Goal: Task Accomplishment & Management: Manage account settings

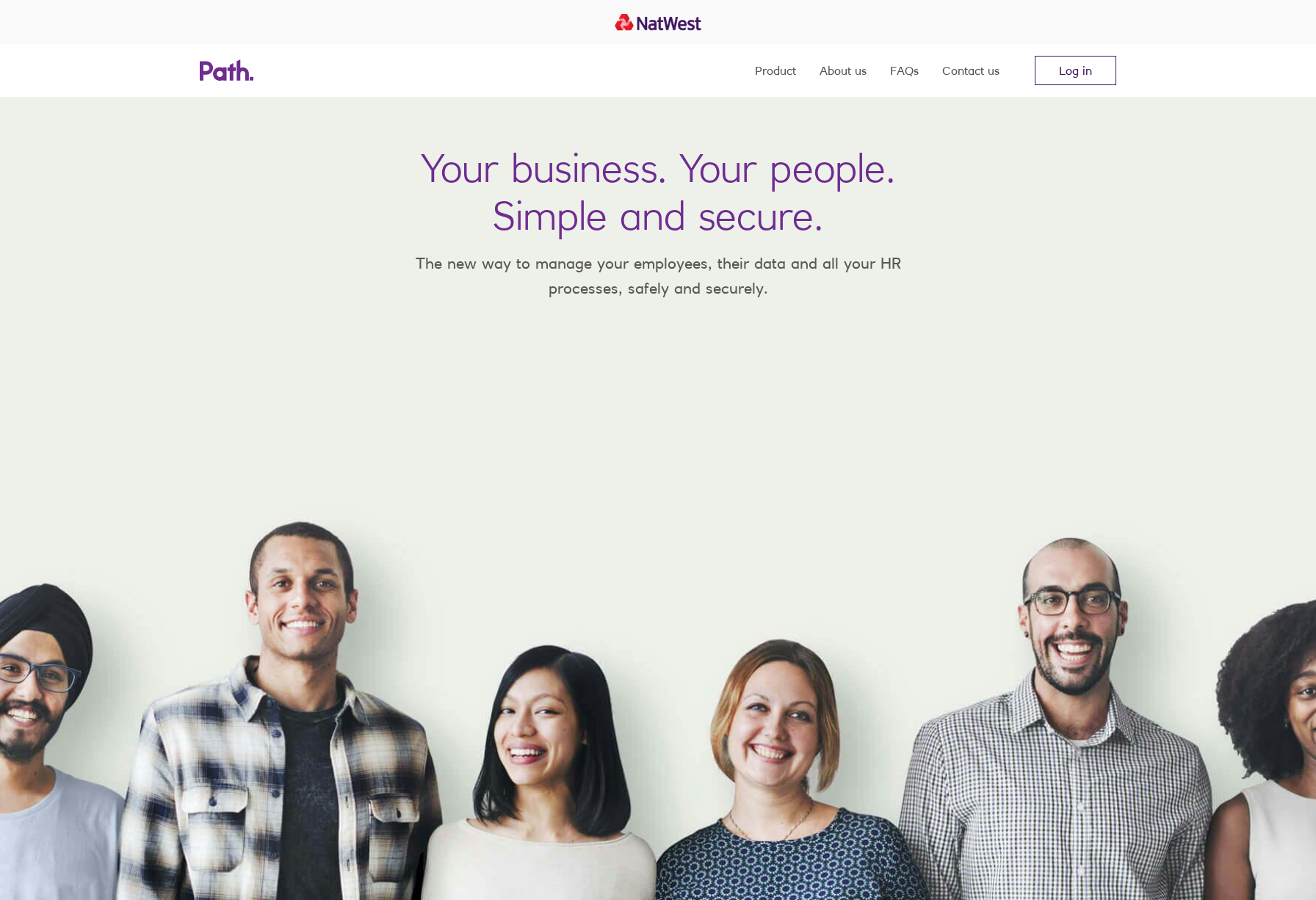
click at [1082, 66] on link "Log in" at bounding box center [1076, 70] width 82 height 30
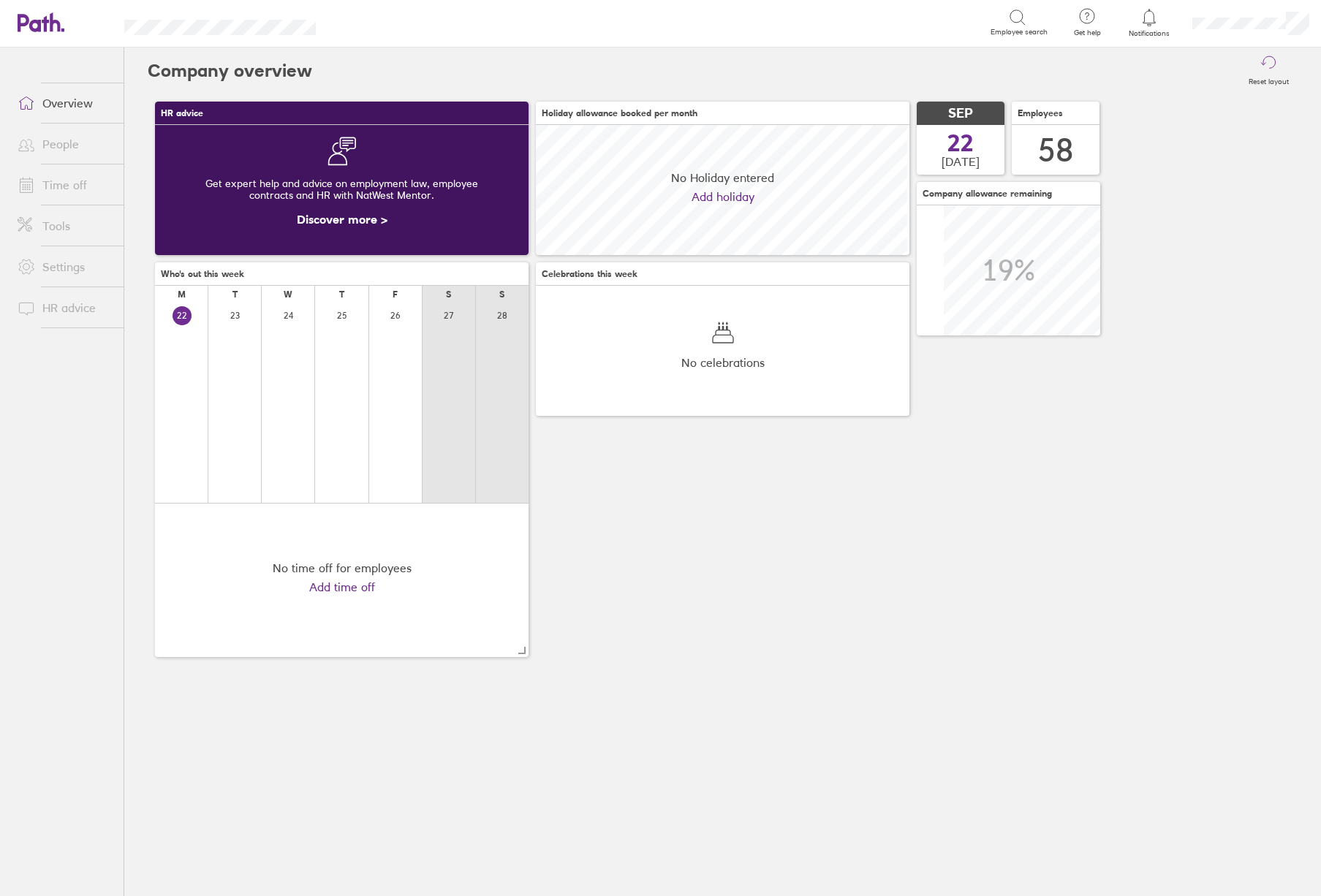
scroll to position [130, 130]
click at [64, 148] on link "People" at bounding box center [65, 144] width 117 height 29
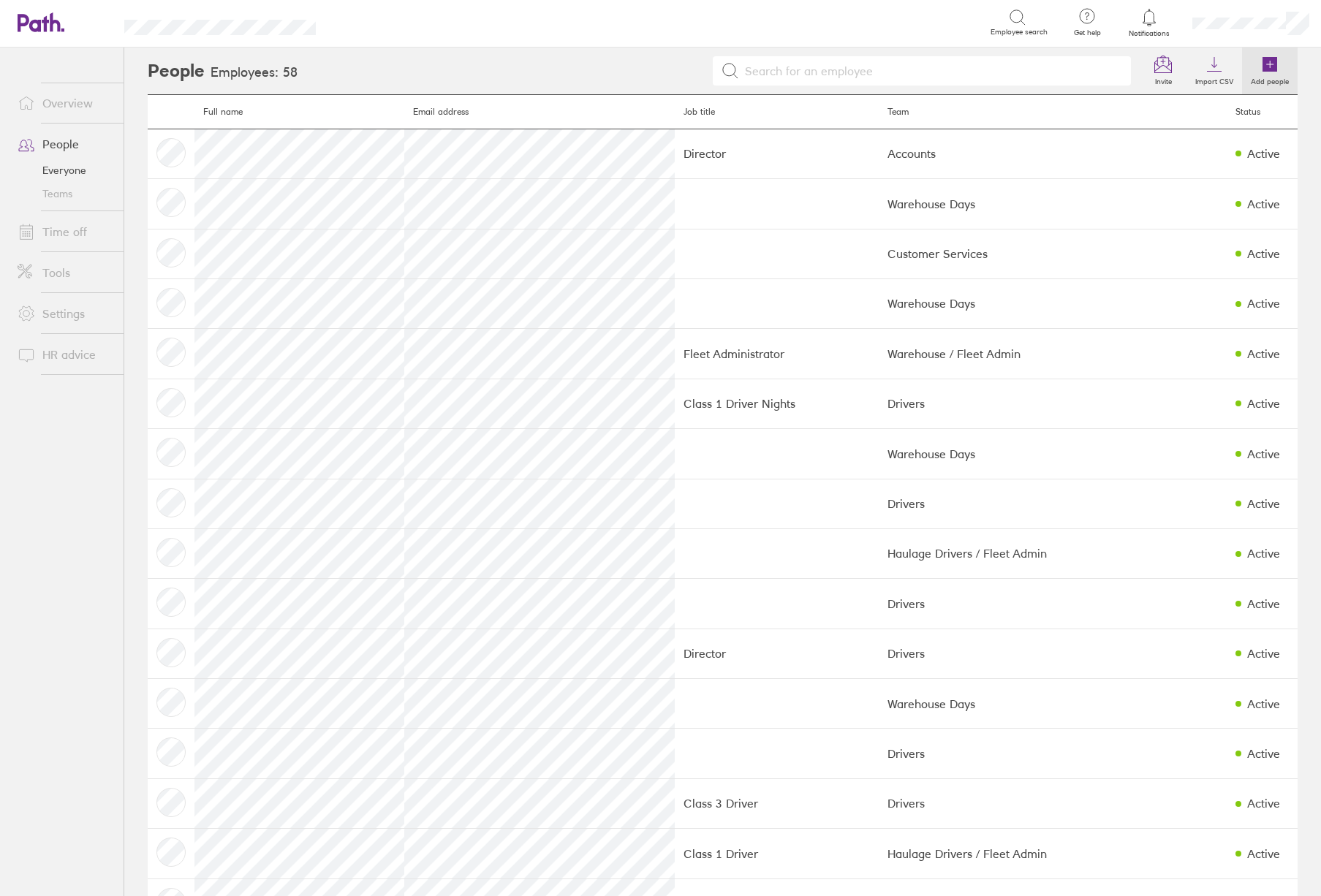
click at [1257, 76] on label "Add people" at bounding box center [1270, 79] width 55 height 13
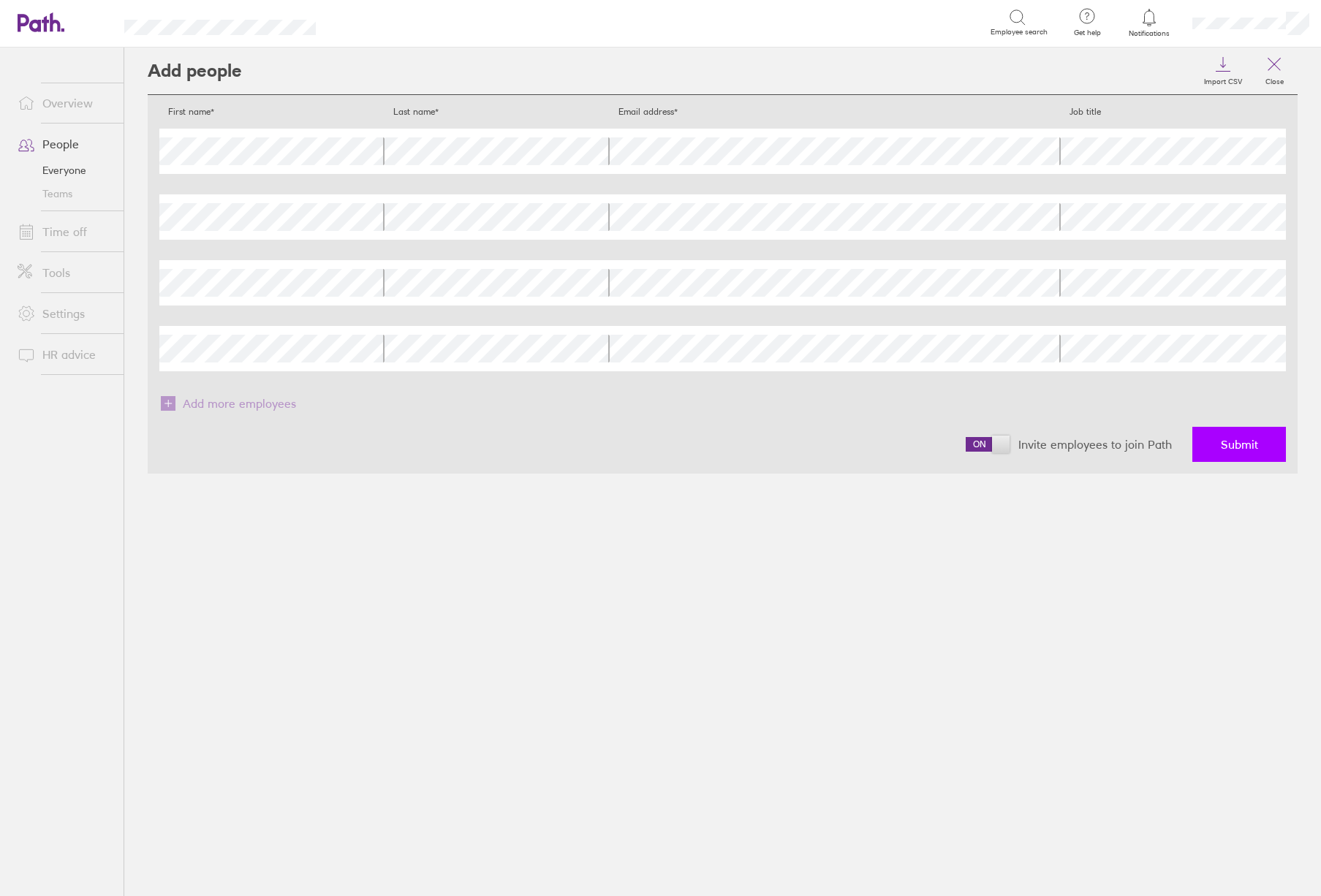
click at [1238, 452] on button "Submit" at bounding box center [1239, 444] width 93 height 35
click at [59, 143] on link "People" at bounding box center [65, 144] width 117 height 29
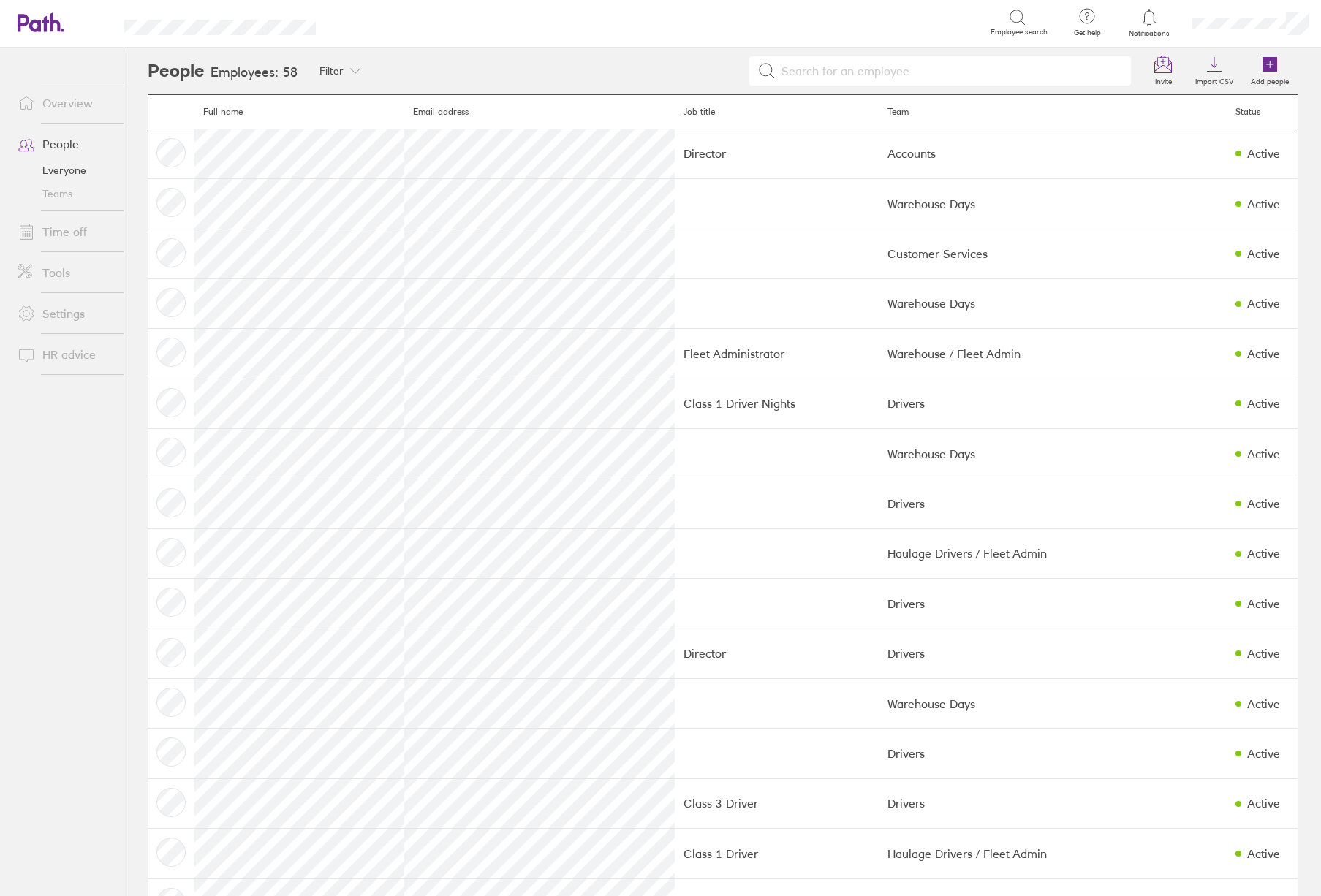
click at [927, 69] on input at bounding box center [949, 71] width 346 height 28
type input "p"
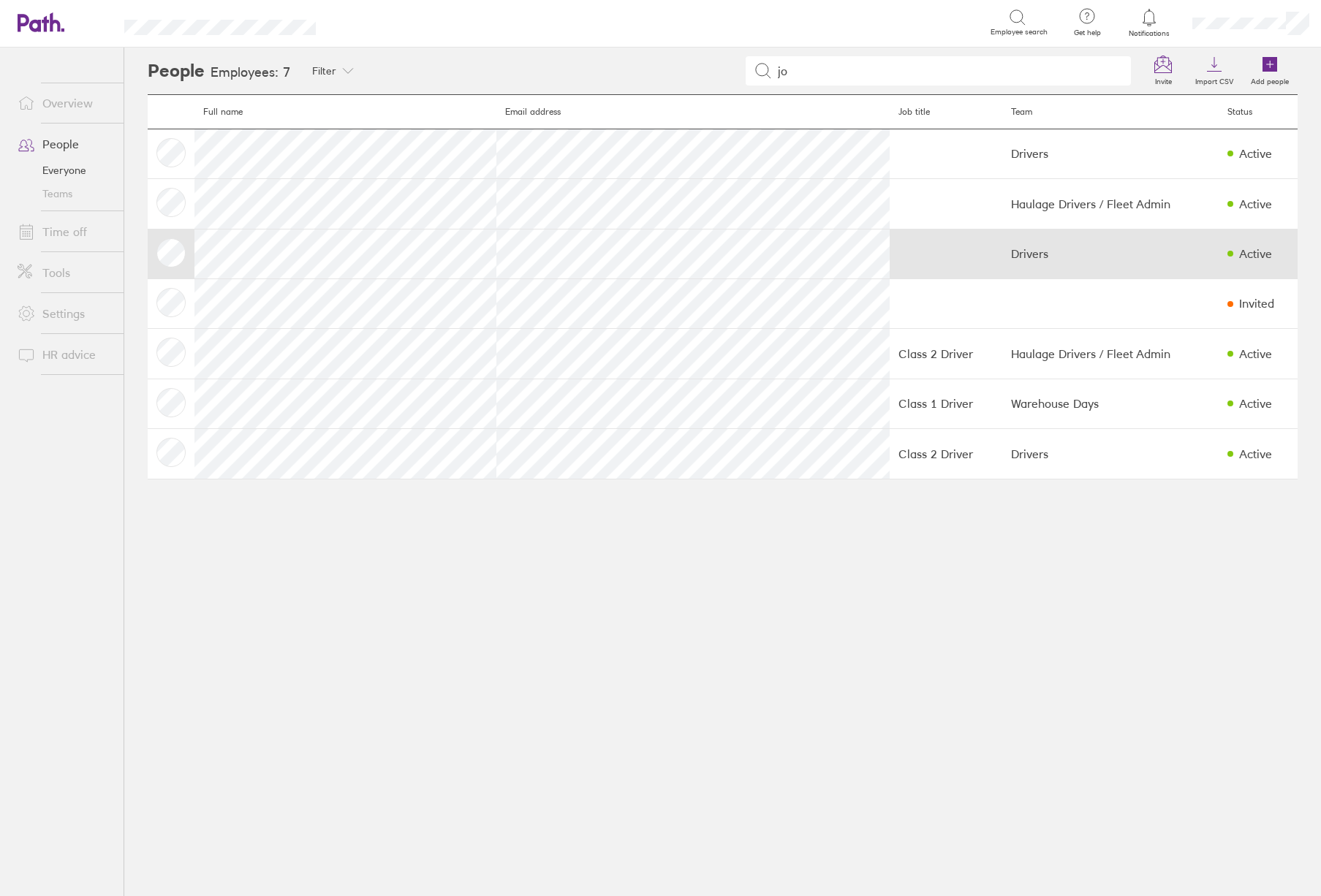
type input "jo"
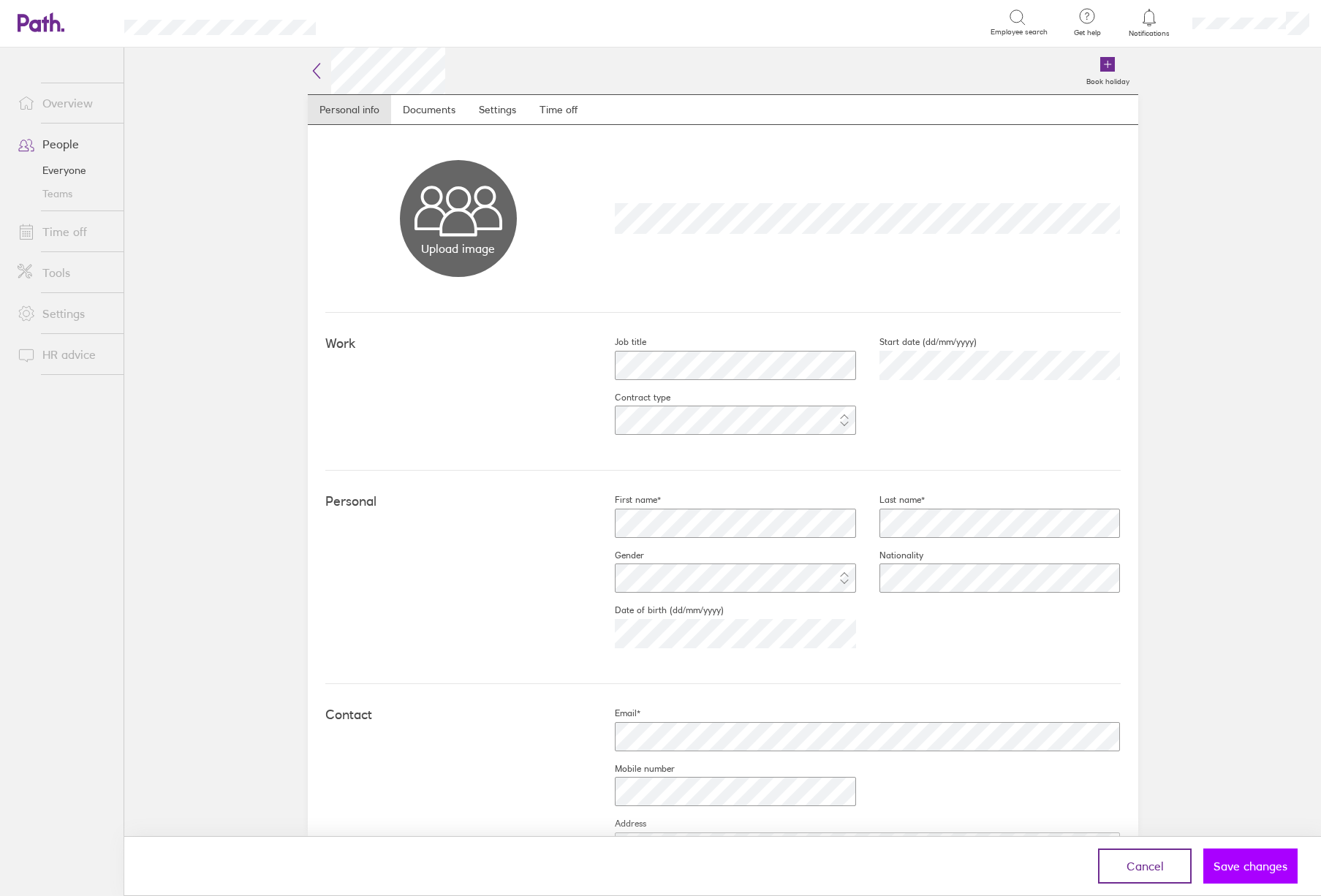
click at [1238, 873] on span "Save changes" at bounding box center [1250, 866] width 73 height 13
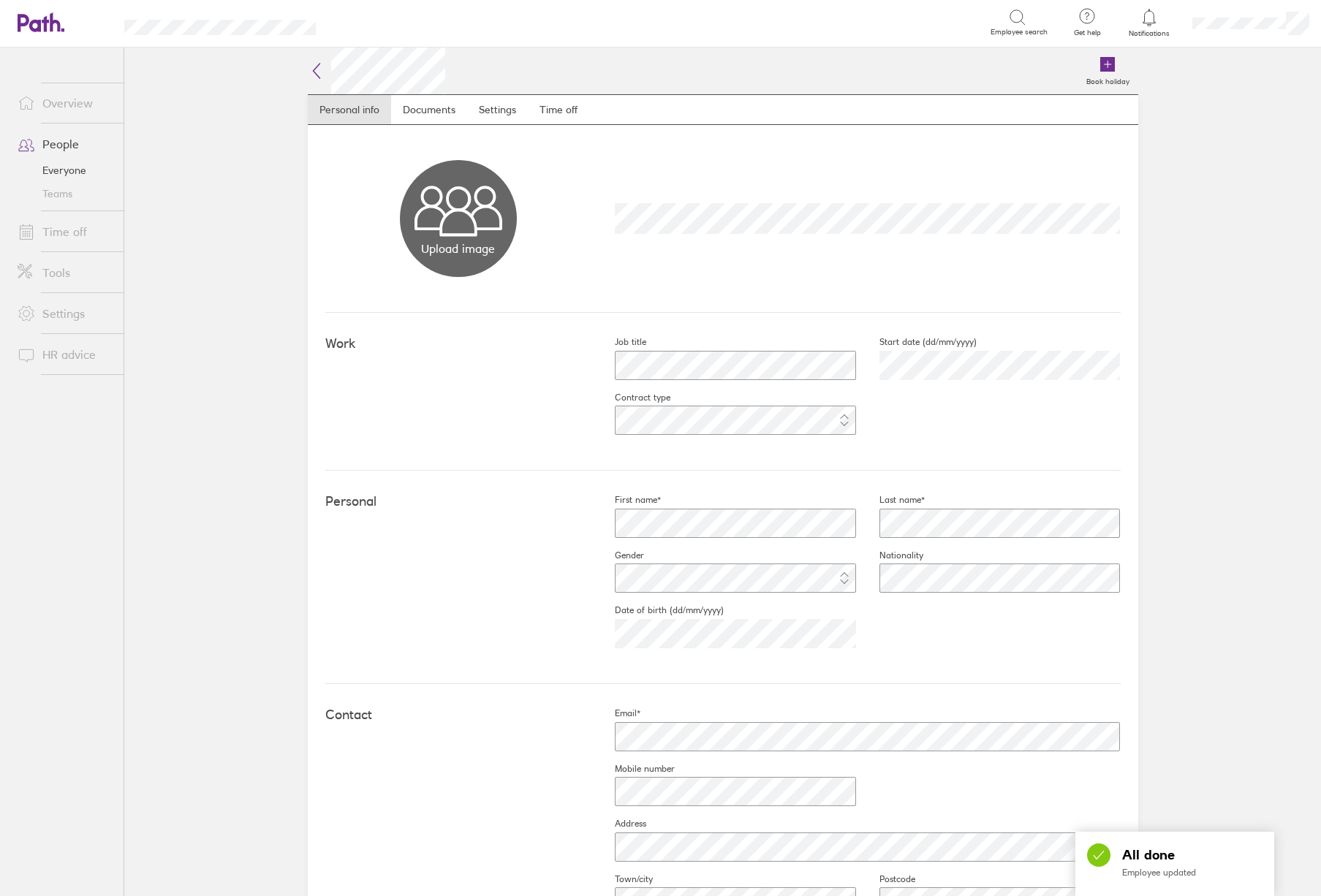
click at [61, 193] on link "Teams" at bounding box center [65, 194] width 117 height 23
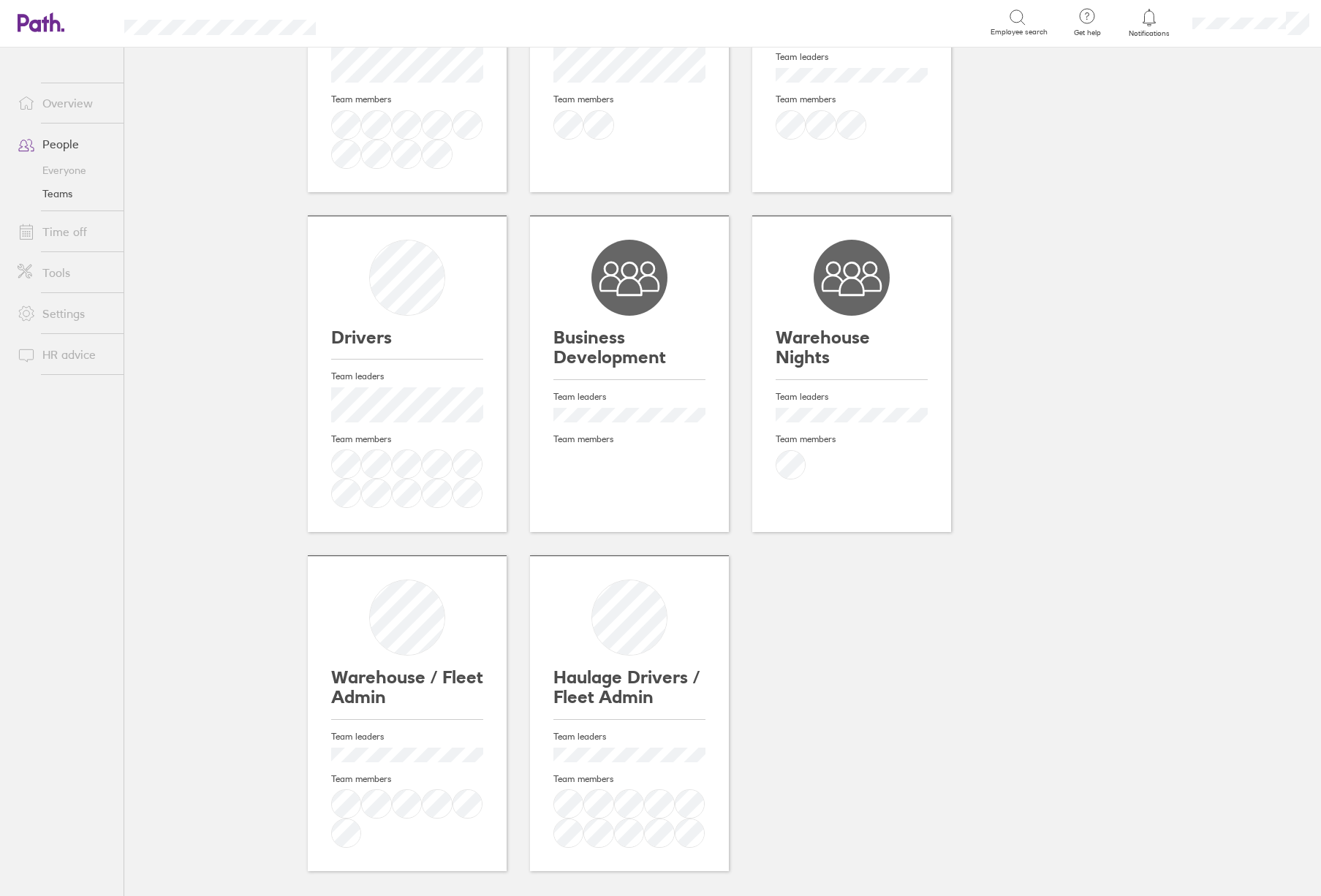
scroll to position [219, 0]
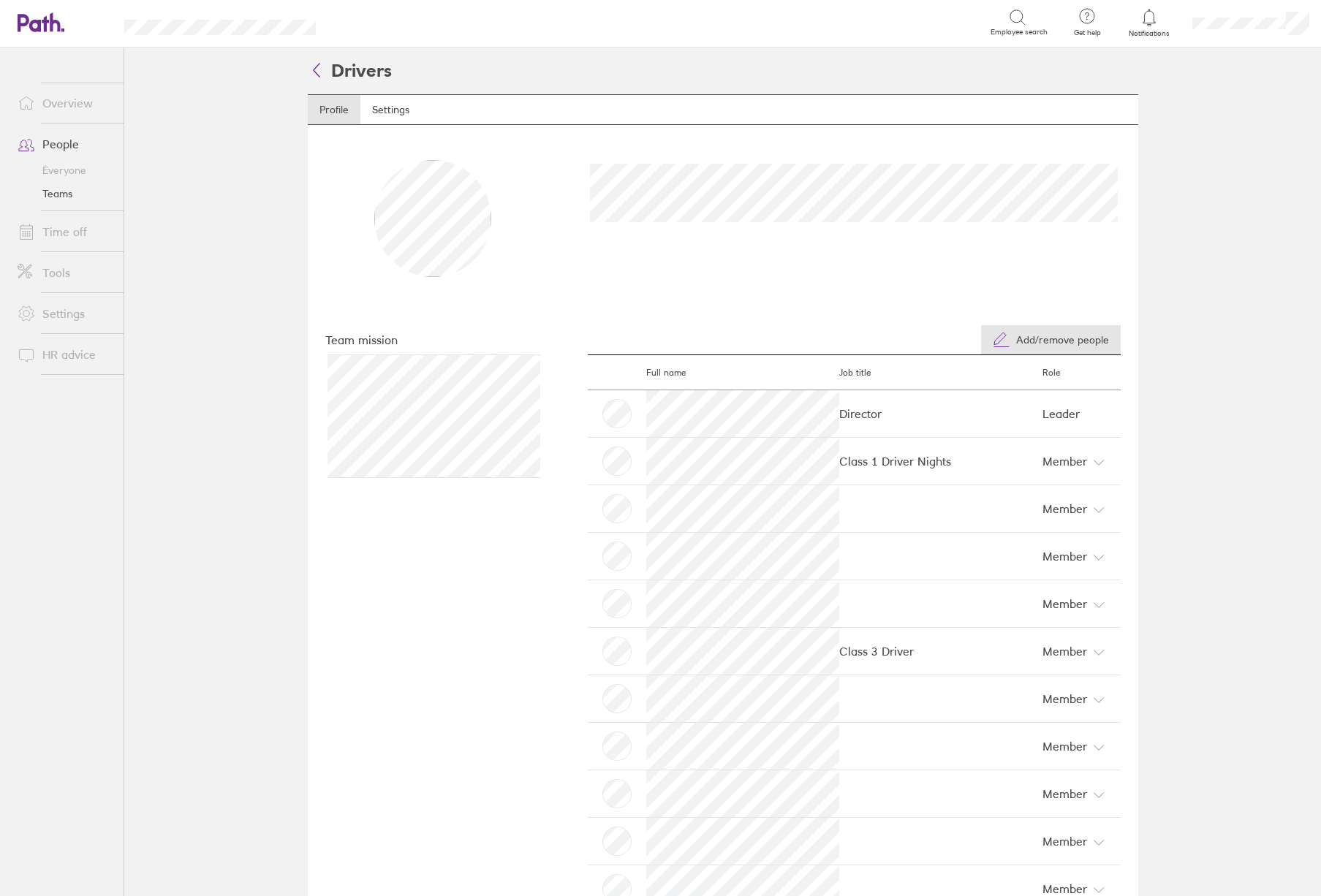
click at [1057, 340] on span "Add/remove people" at bounding box center [1062, 340] width 92 height 12
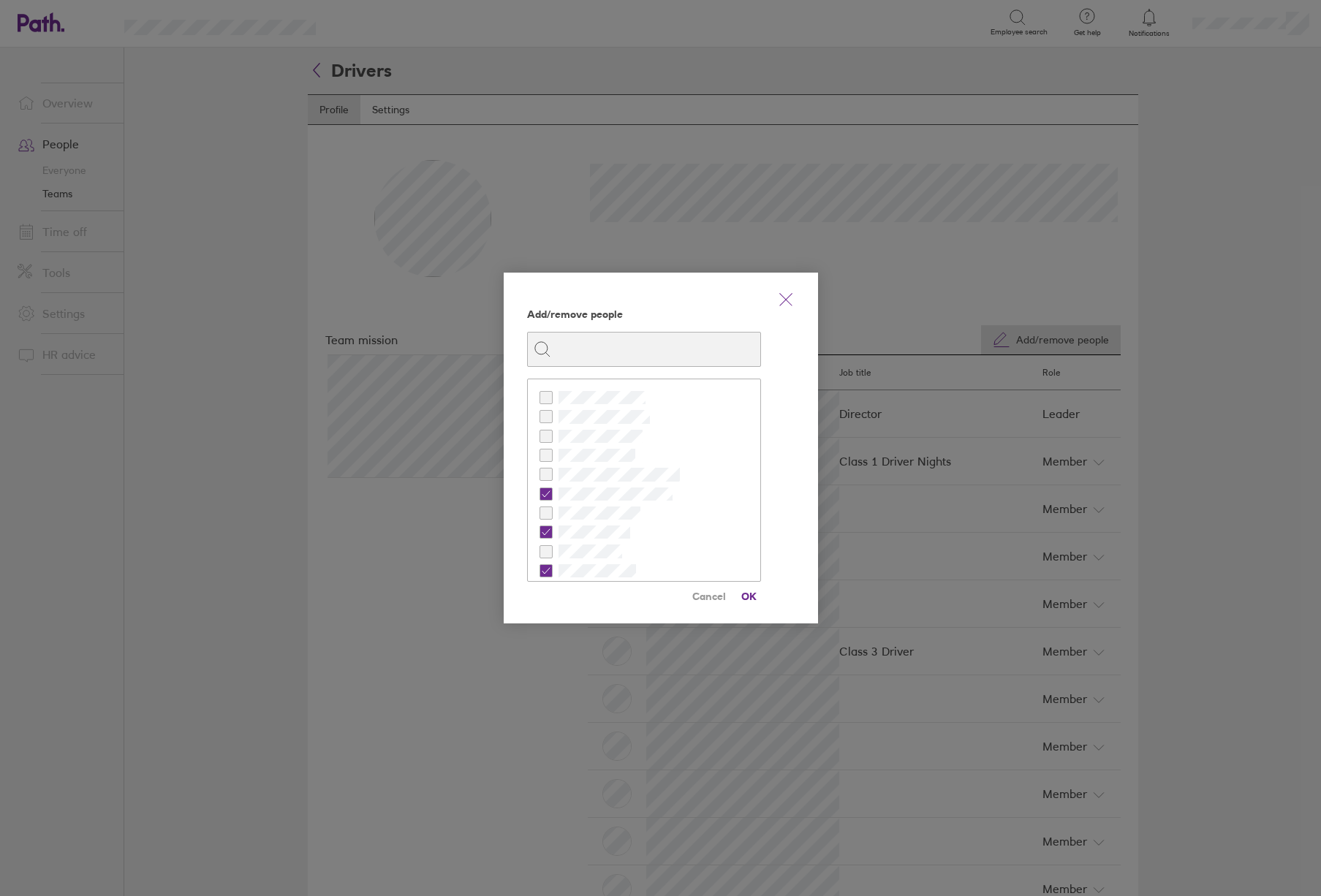
click at [648, 357] on input at bounding box center [652, 349] width 203 height 28
type input "[PERSON_NAME]"
click at [543, 419] on icon at bounding box center [546, 416] width 9 height 9
checkbox input "true"
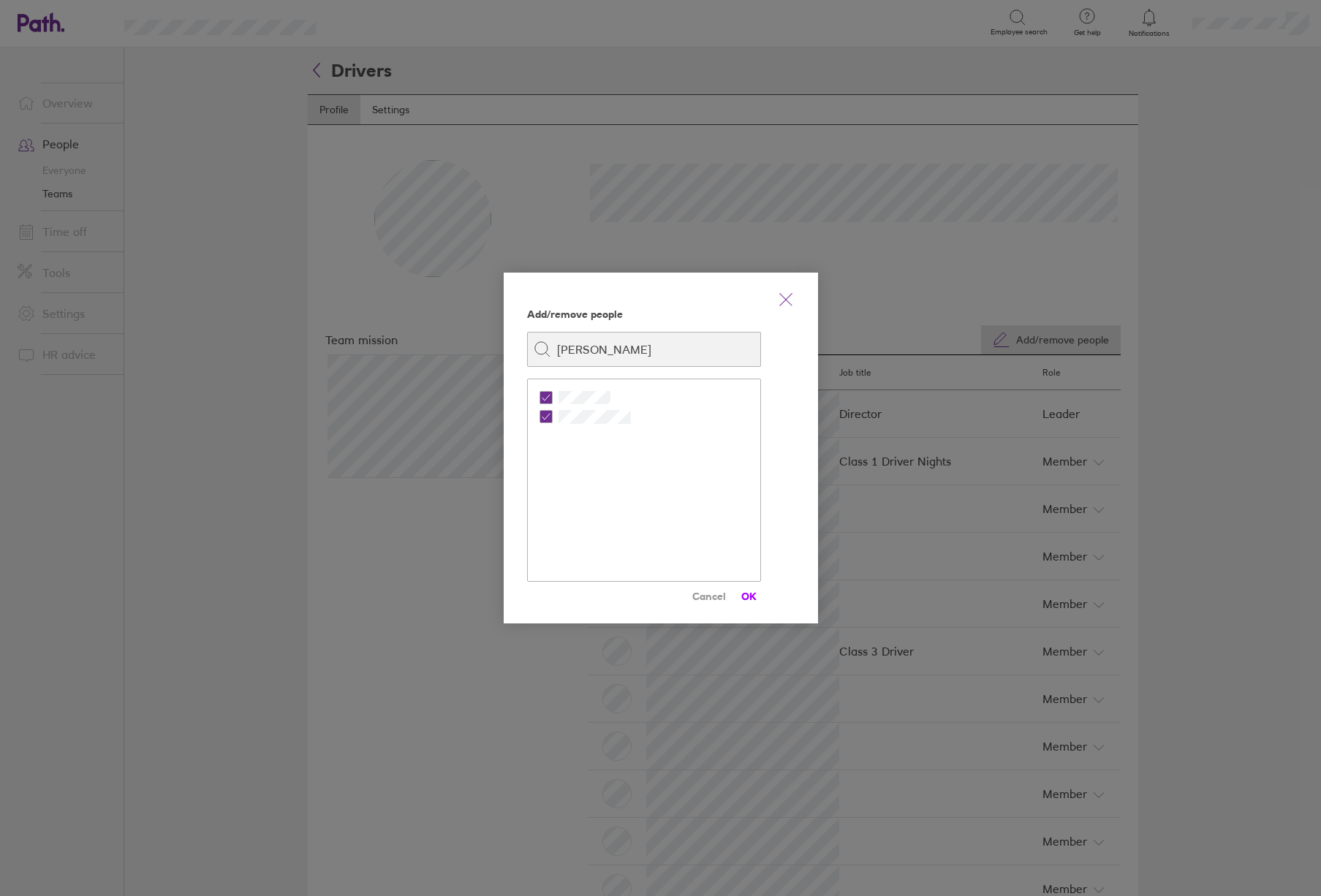
click at [752, 598] on span "OK" at bounding box center [749, 596] width 23 height 23
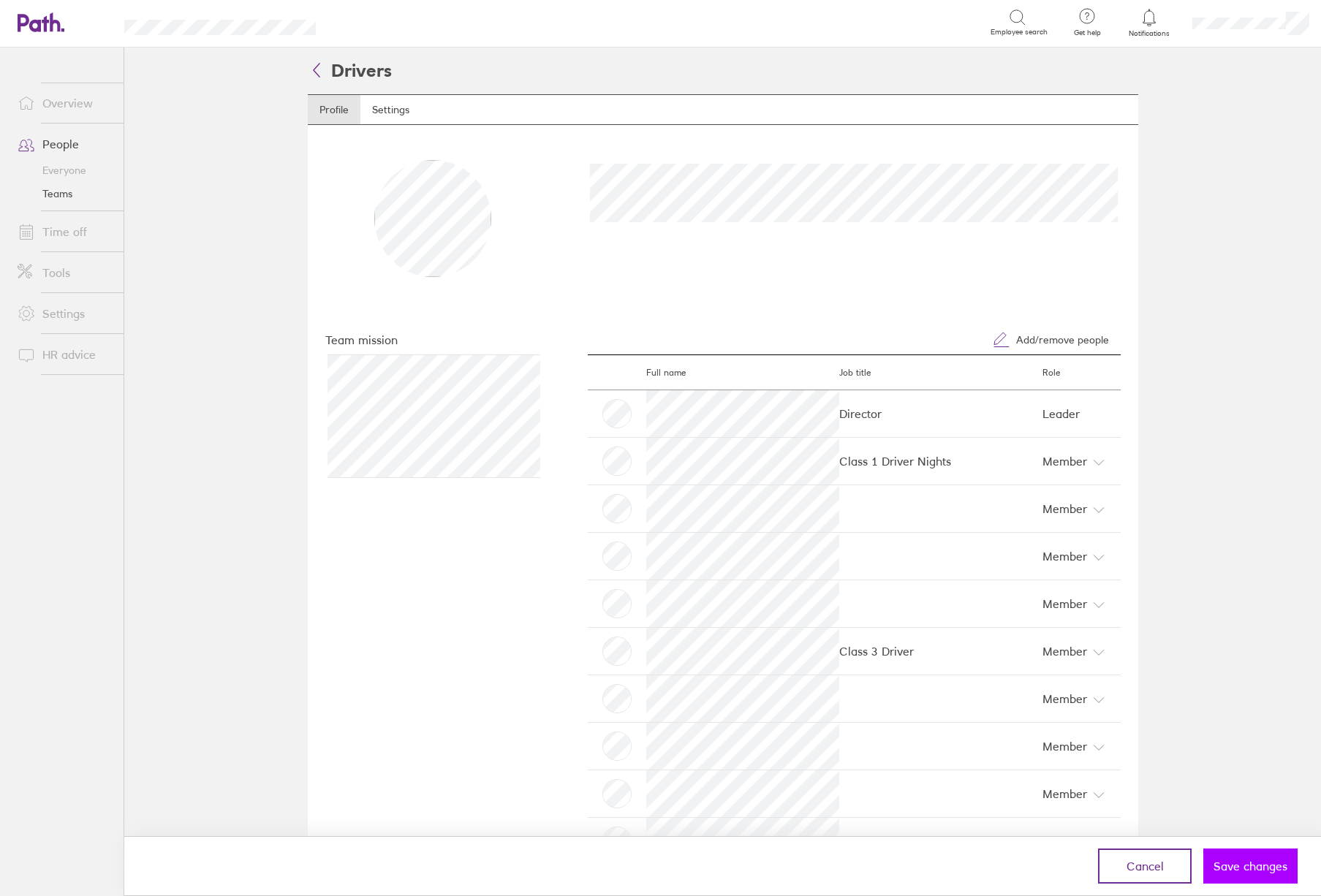
click at [1234, 860] on span "Save changes" at bounding box center [1250, 866] width 73 height 13
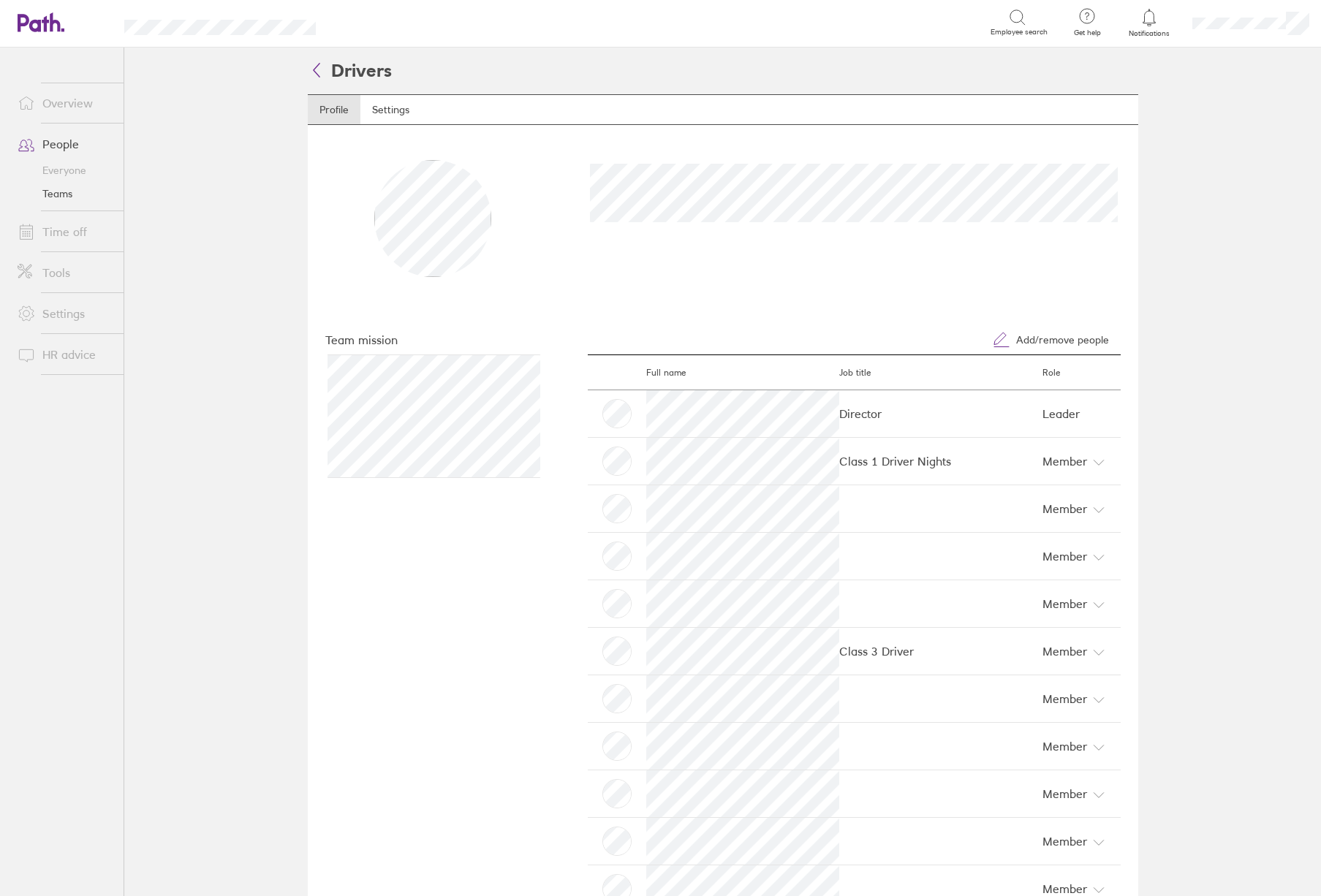
click at [56, 146] on link "People" at bounding box center [65, 144] width 117 height 29
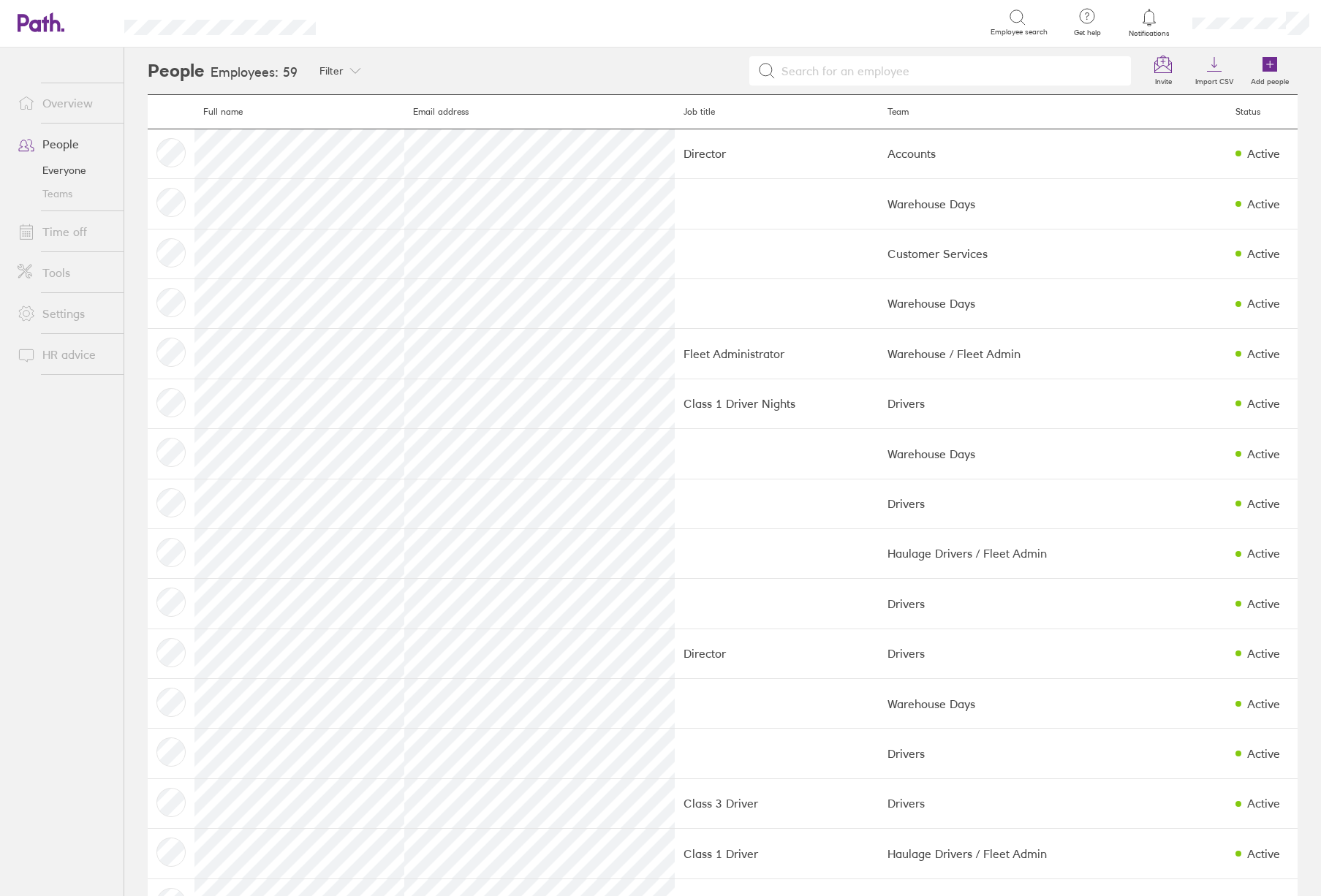
click at [60, 104] on link "Overview" at bounding box center [65, 103] width 117 height 29
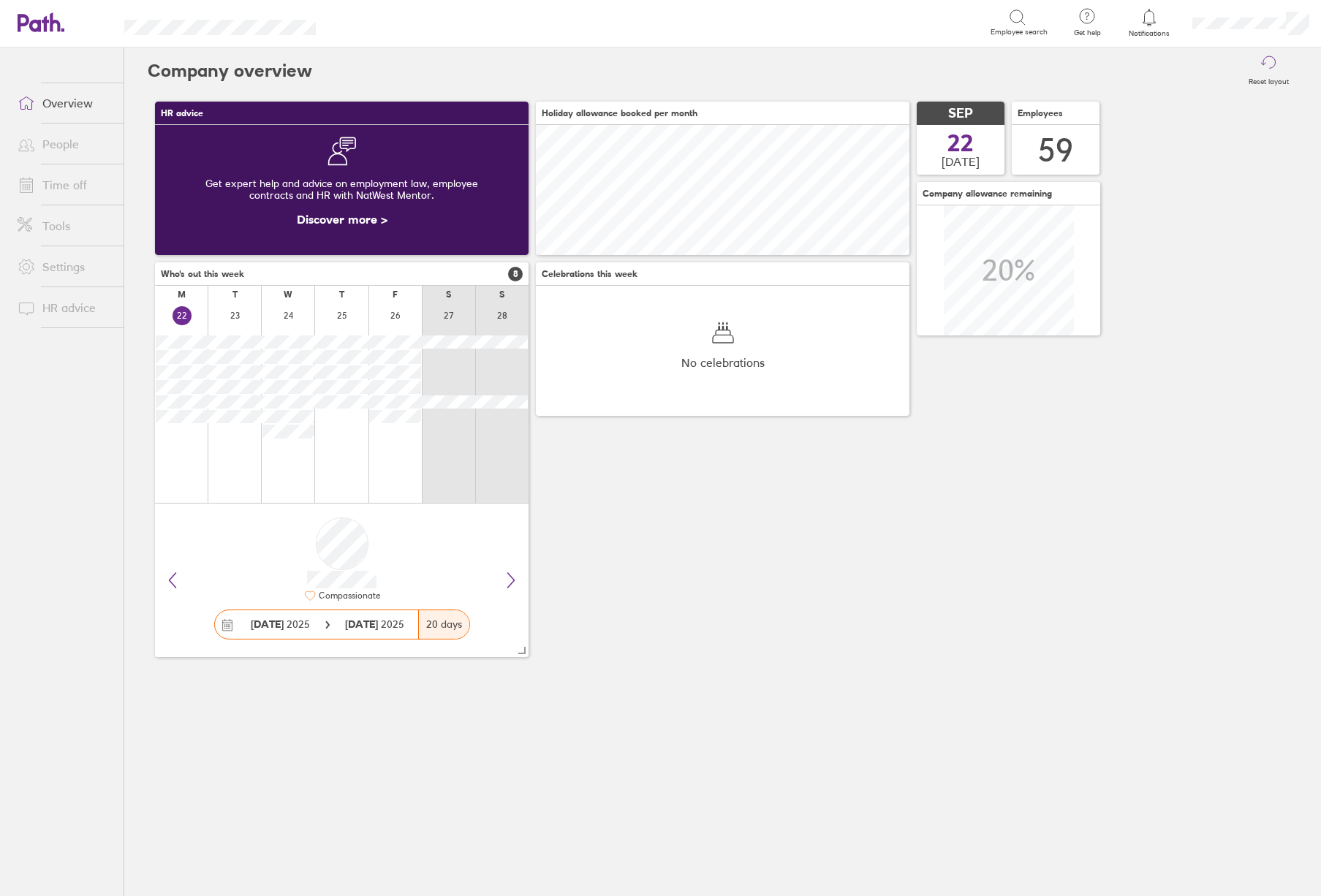
scroll to position [130, 373]
